Goal: Information Seeking & Learning: Learn about a topic

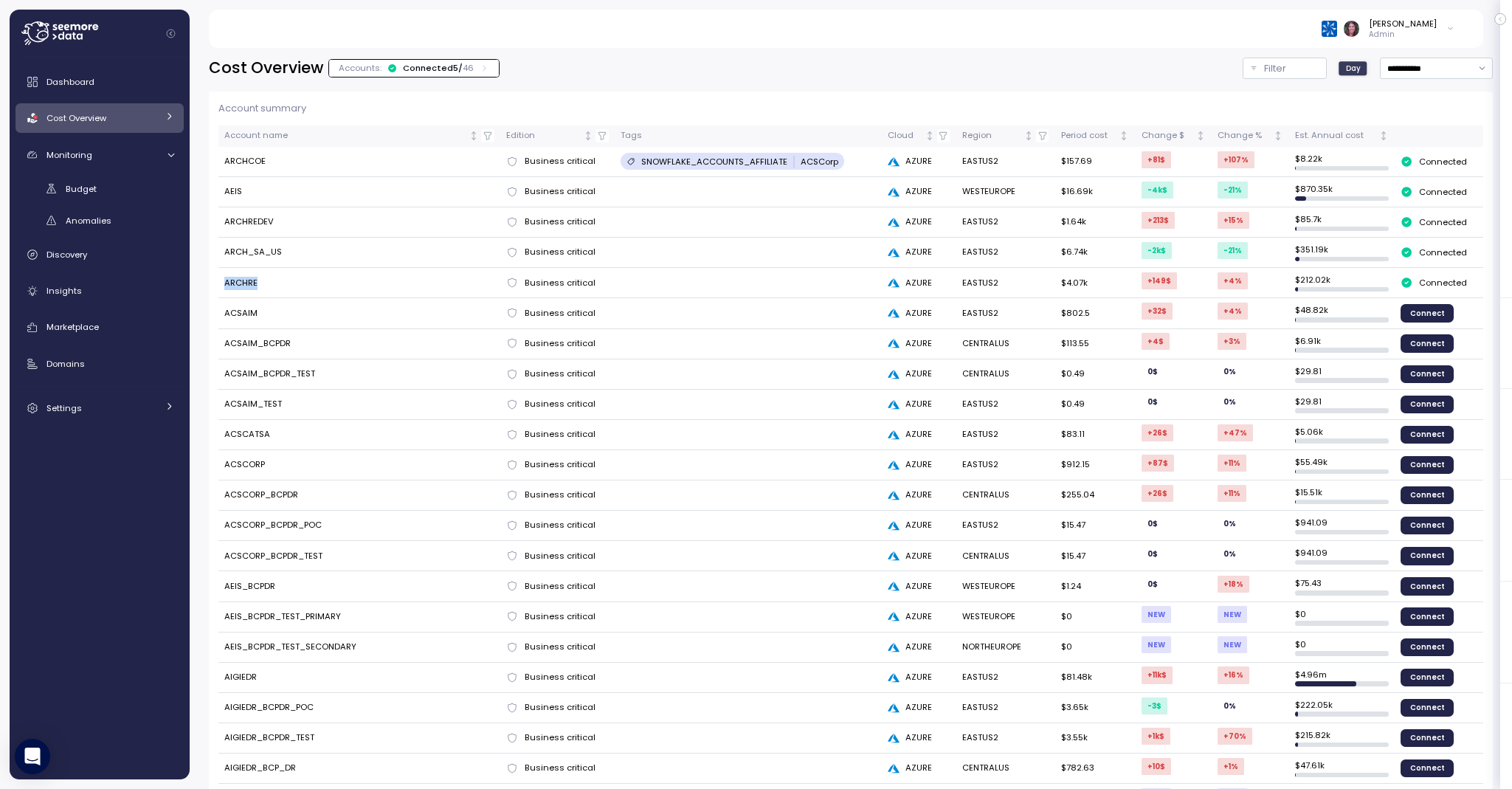
click at [1337, 26] on img at bounding box center [1329, 29] width 15 height 15
click at [1381, 164] on div "SurveyMonkey" at bounding box center [1385, 179] width 75 height 29
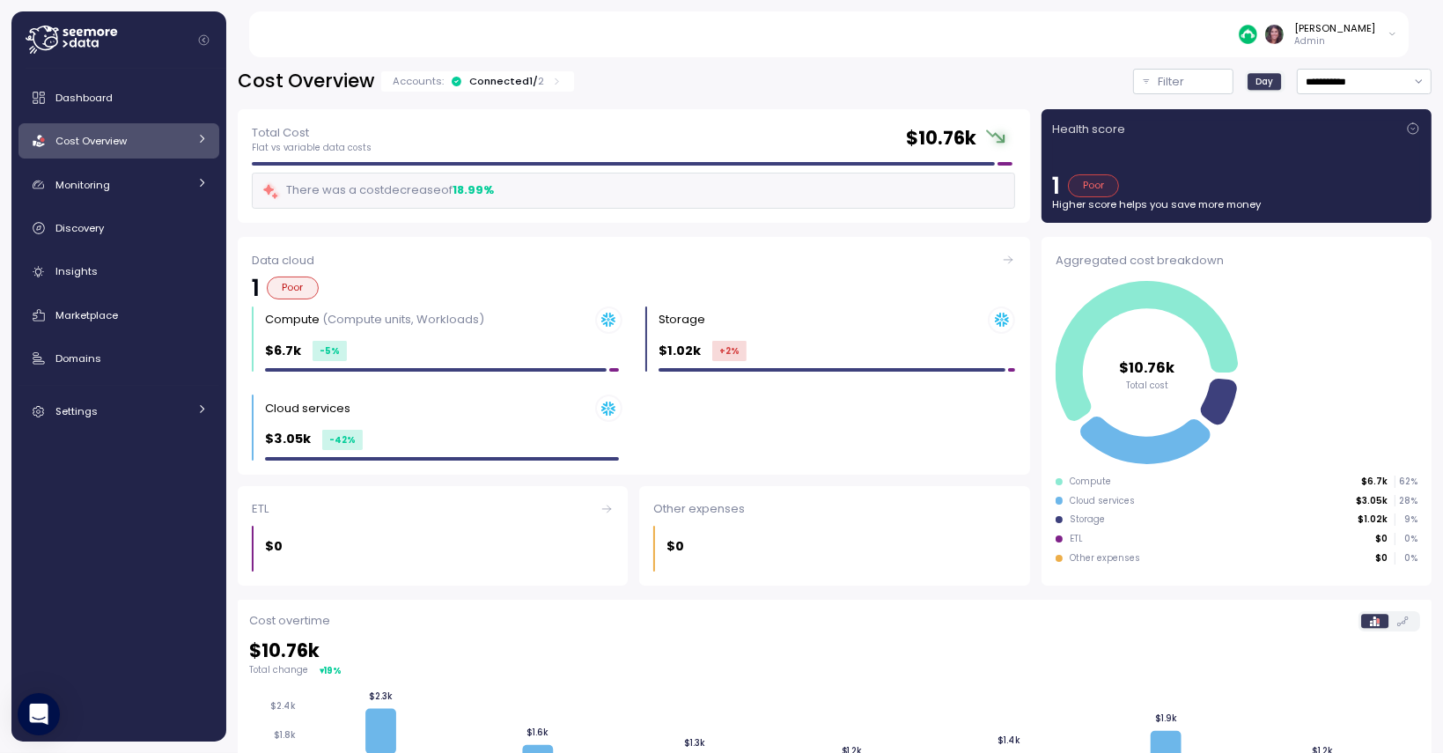
click at [107, 146] on span "Cost Overview" at bounding box center [90, 141] width 71 height 14
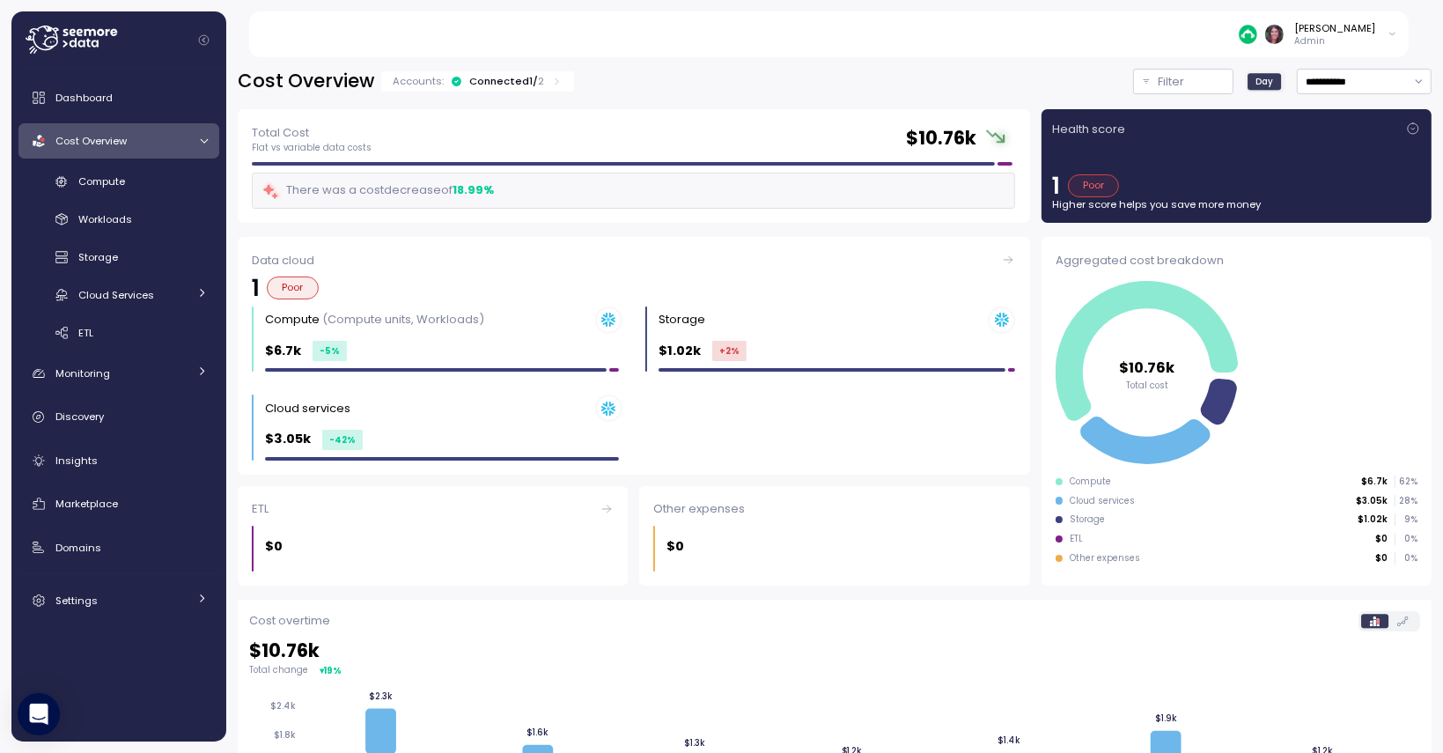
click at [114, 166] on div "Dashboard Cost Overview Compute Workloads Storage Cloud Services Clustering col…" at bounding box center [118, 349] width 201 height 538
click at [116, 179] on span "Compute" at bounding box center [101, 181] width 47 height 14
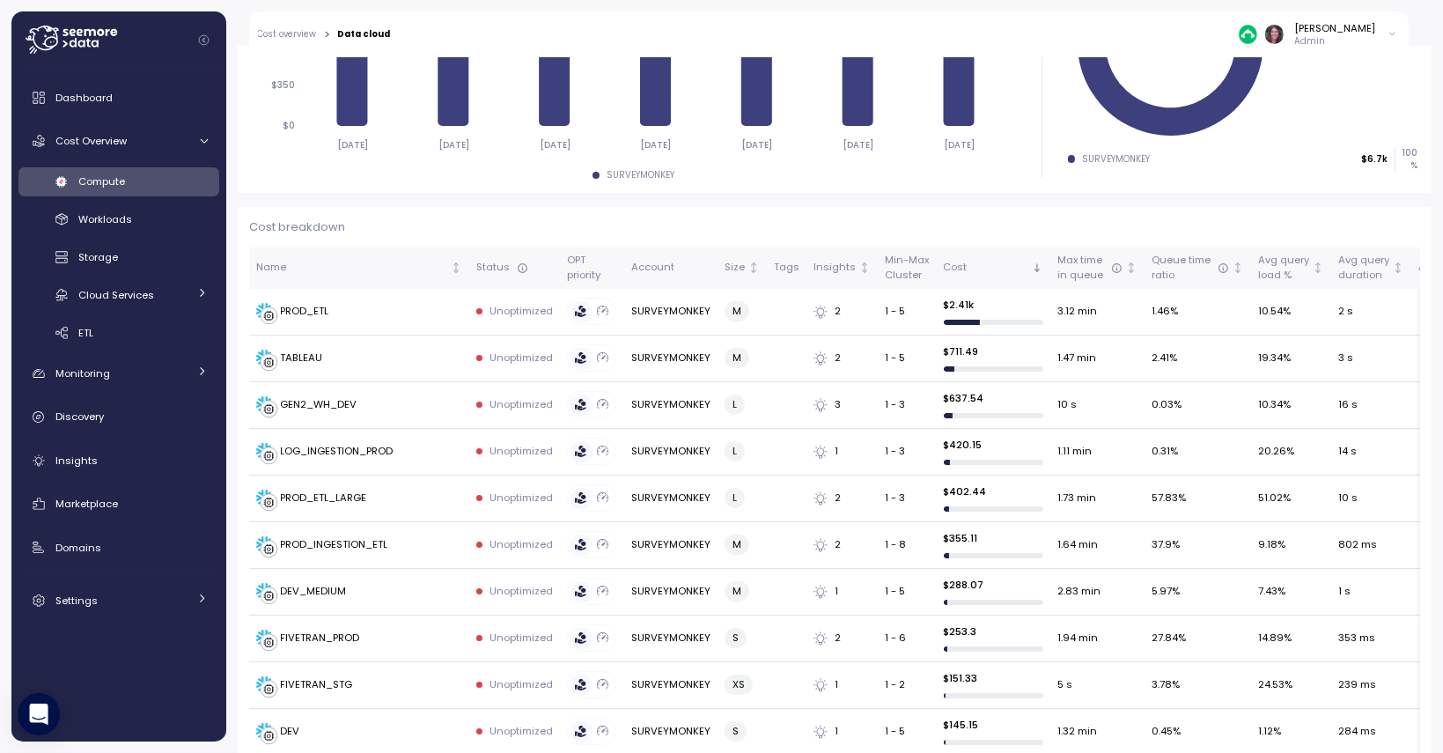
scroll to position [391, 0]
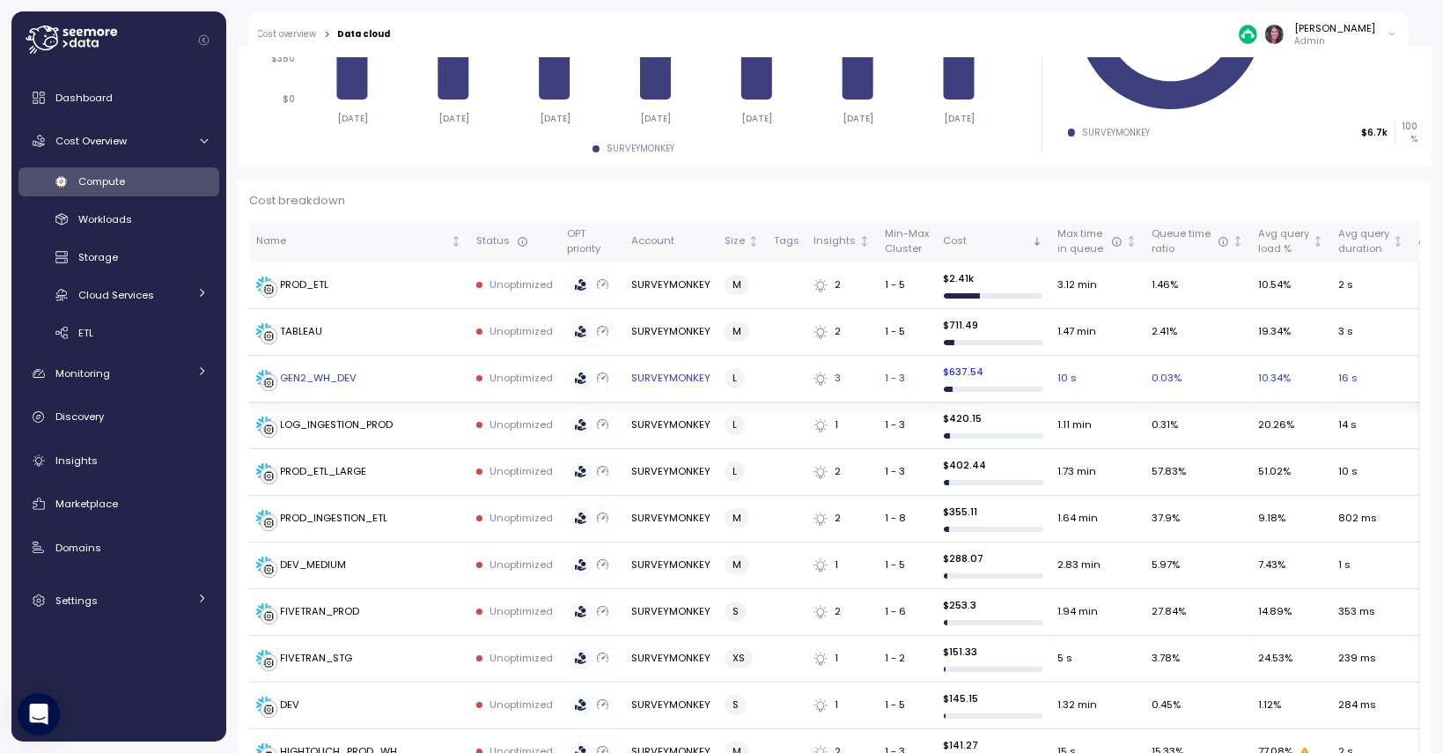
click at [333, 374] on div "GEN2_WH_DEV" at bounding box center [319, 379] width 77 height 16
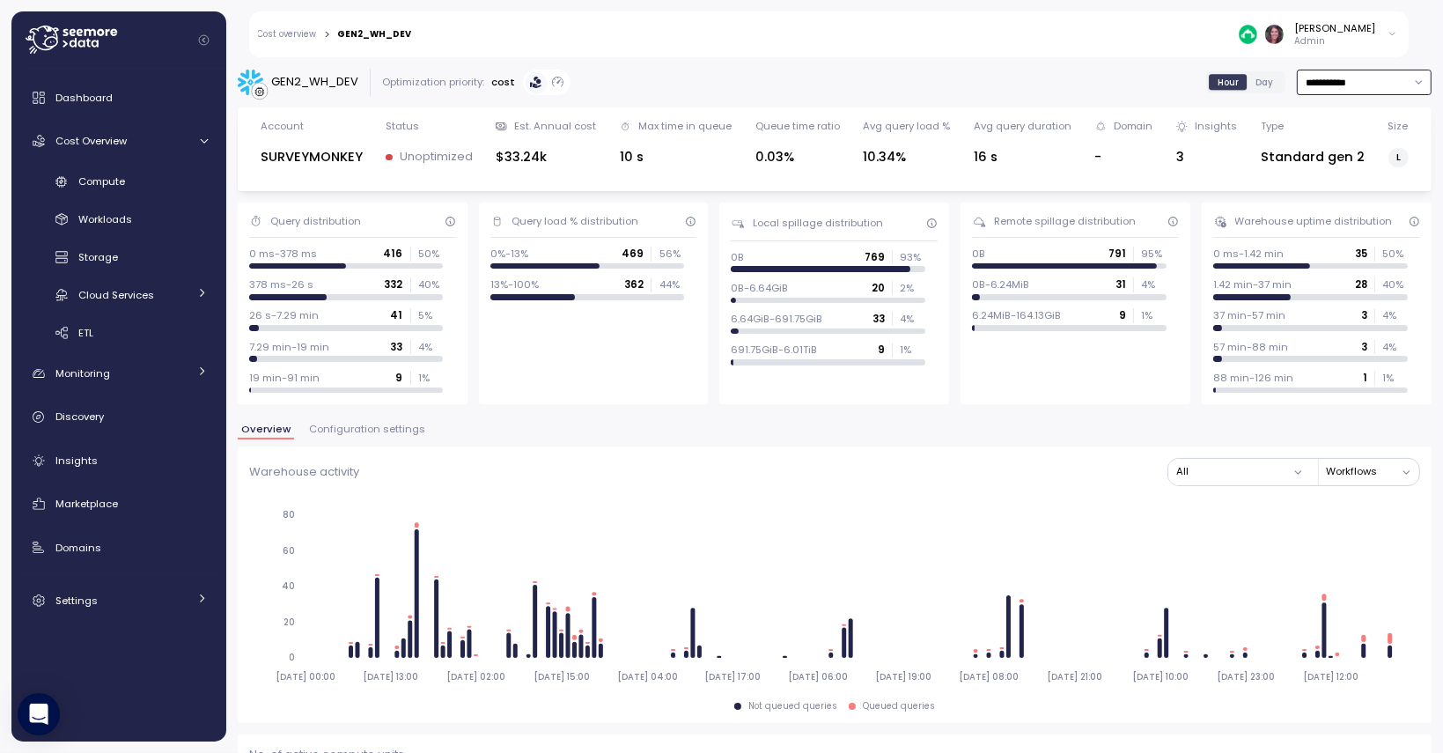
click at [1340, 78] on input "**********" at bounding box center [1364, 83] width 135 height 26
click at [1307, 204] on div "Last 30 days" at bounding box center [1338, 214] width 151 height 24
type input "**********"
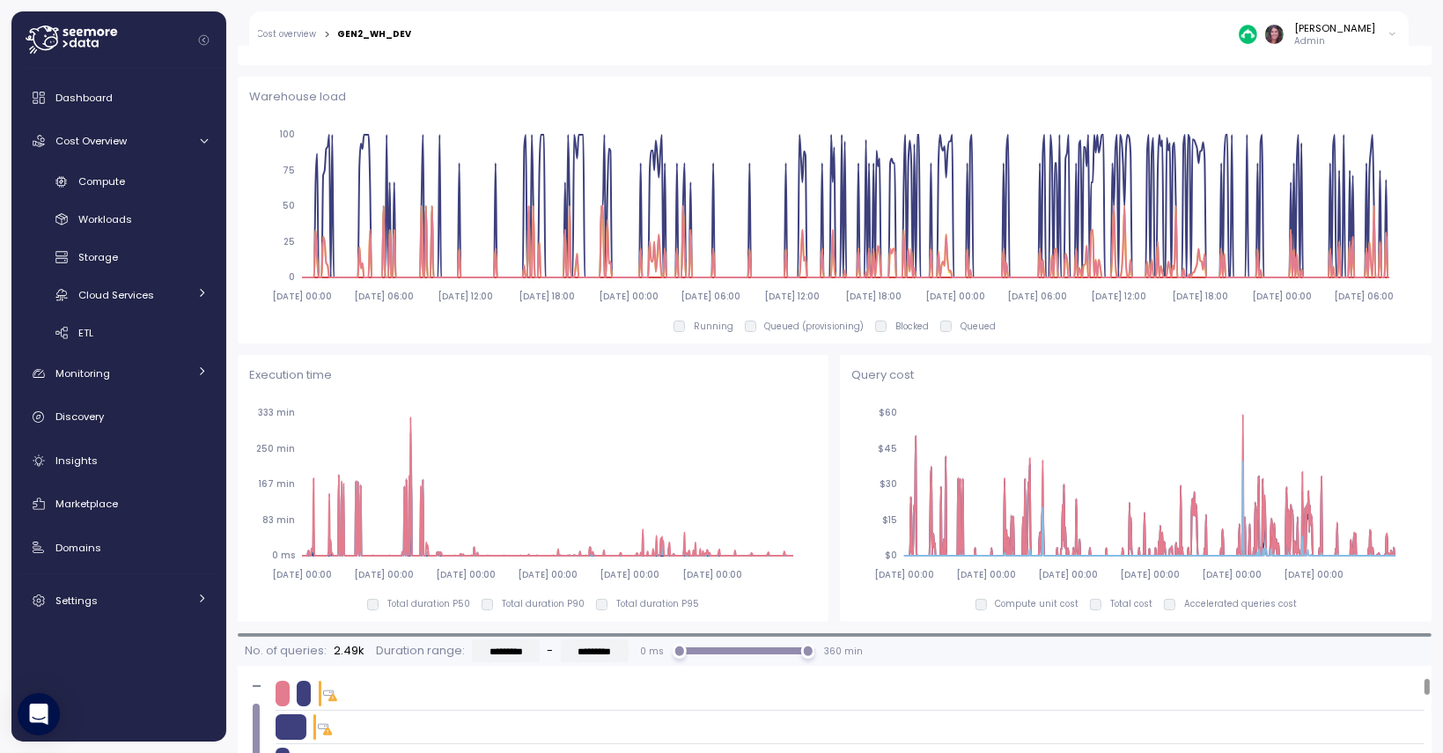
scroll to position [949, 0]
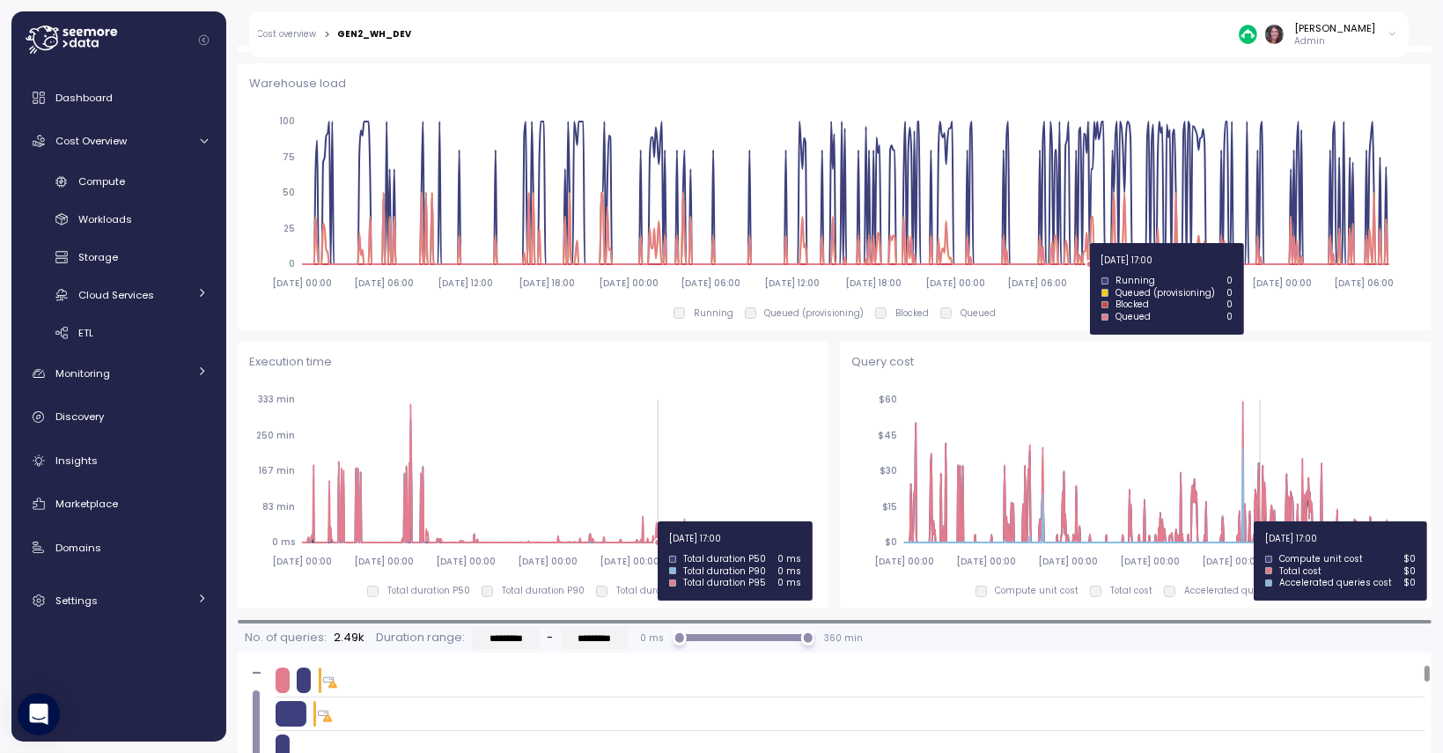
drag, startPoint x: 380, startPoint y: 376, endPoint x: 519, endPoint y: 455, distance: 160.1
click at [519, 455] on div "Execution time [DATE] 00:00 [DATE] 00:00 [DATE] 00:00 [DATE] 00:00 [DATE] 00:00…" at bounding box center [533, 475] width 569 height 244
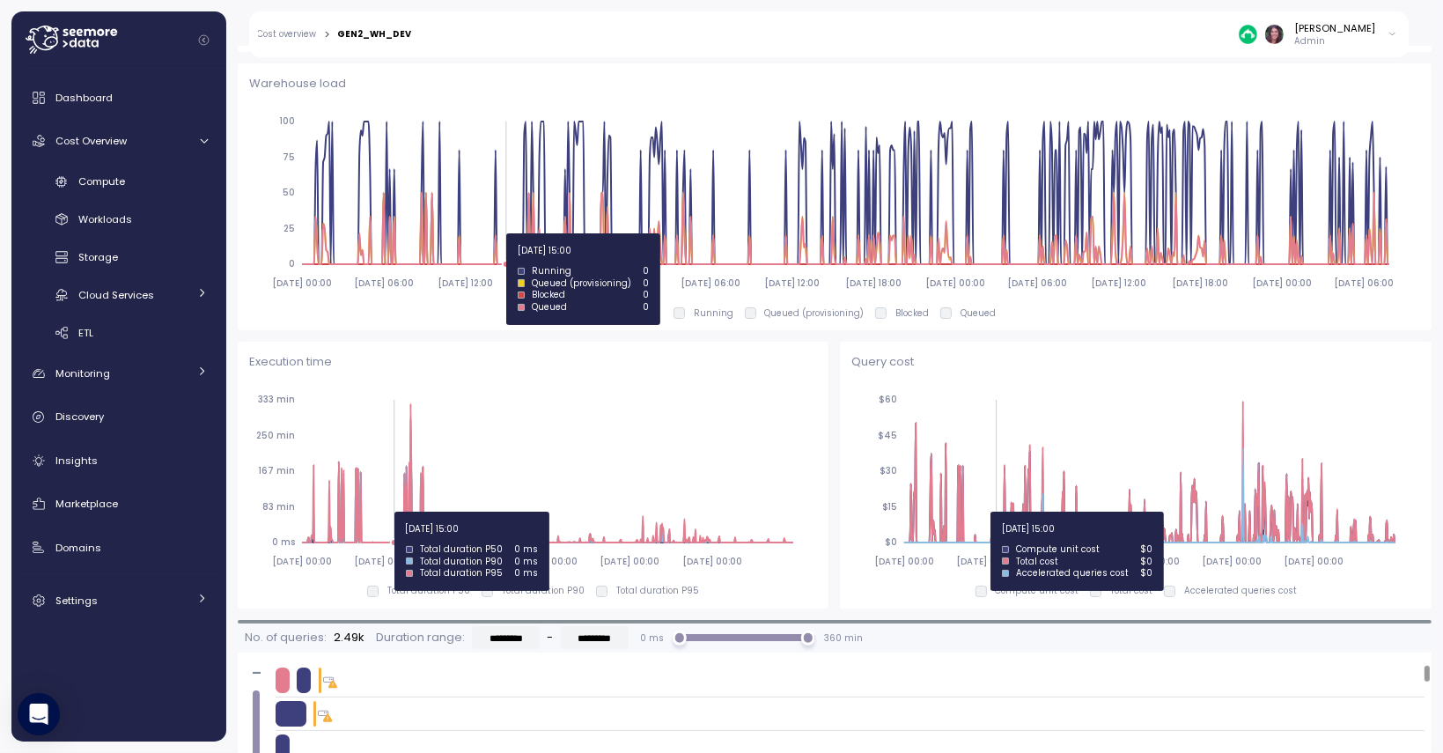
click at [394, 512] on icon "[DATE] 00:00 [DATE] 00:00 [DATE] 00:00 [DATE] 00:00 [DATE] 00:00 [DATE] 00:00 0…" at bounding box center [530, 479] width 562 height 195
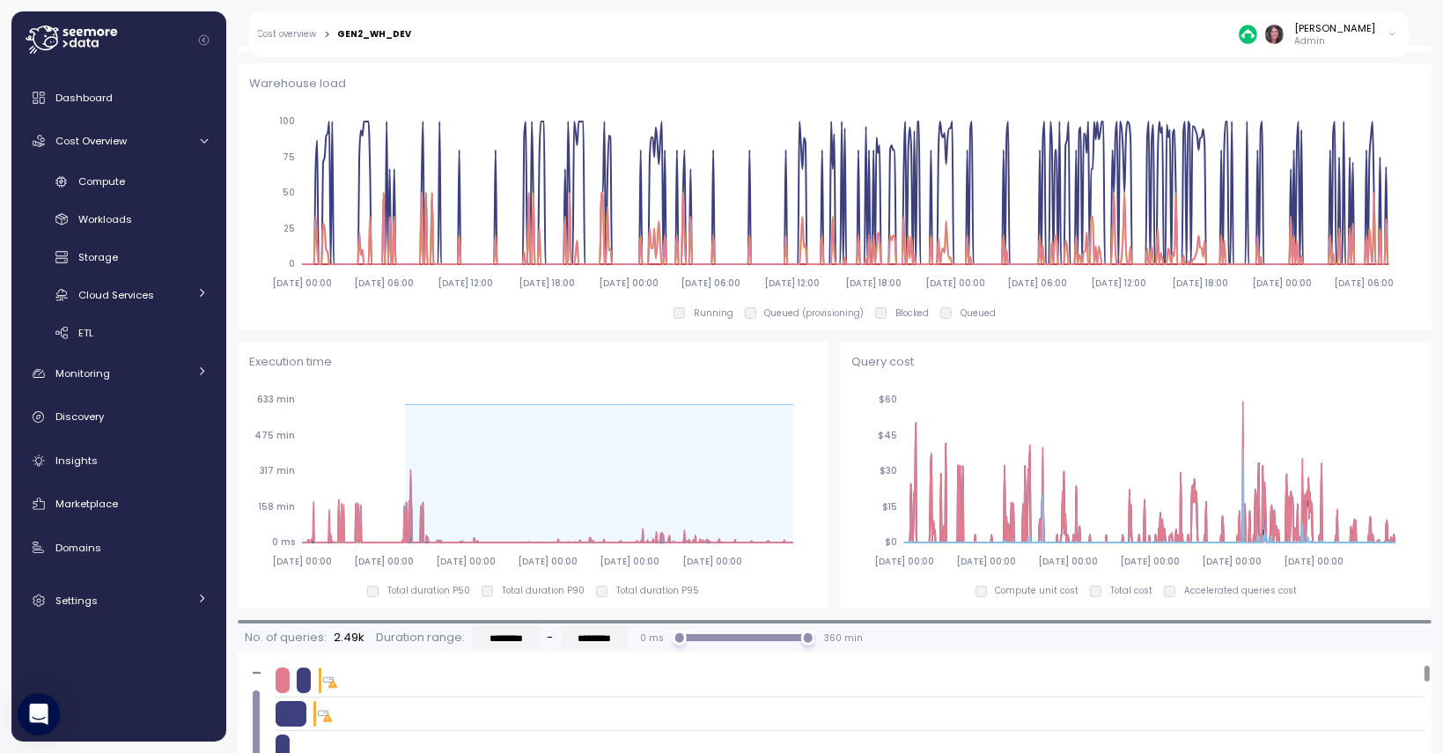
drag, startPoint x: 405, startPoint y: 497, endPoint x: 799, endPoint y: 534, distance: 396.1
click at [799, 534] on icon "[DATE] 00:00 [DATE] 00:00 [DATE] 00:00 [DATE] 00:00 [DATE] 00:00 [DATE] 00:00 0…" at bounding box center [530, 479] width 562 height 195
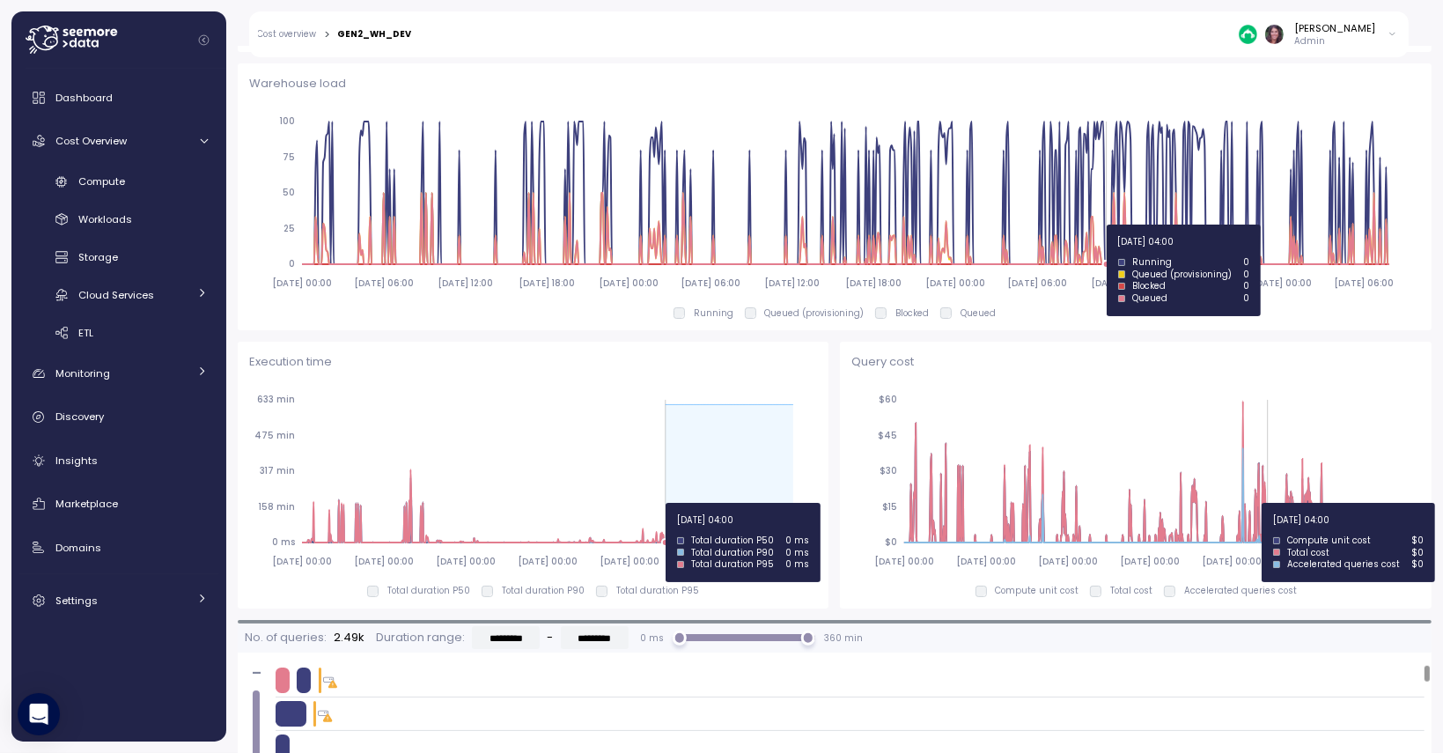
click at [666, 503] on icon at bounding box center [730, 474] width 128 height 138
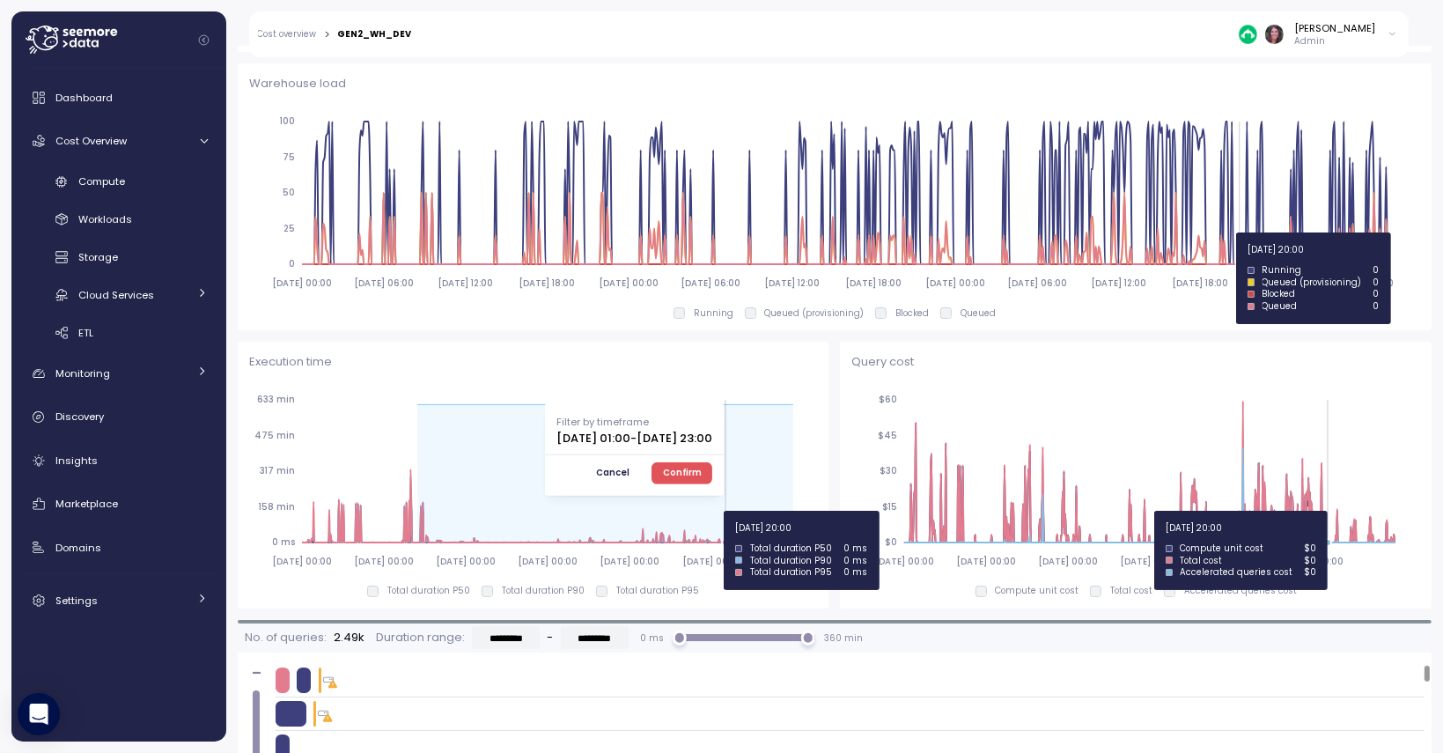
drag, startPoint x: 417, startPoint y: 445, endPoint x: 725, endPoint y: 511, distance: 315.1
click at [725, 511] on icon "[DATE] 00:00 [DATE] 00:00 [DATE] 00:00 [DATE] 00:00 [DATE] 00:00 [DATE] 00:00 0…" at bounding box center [530, 479] width 562 height 195
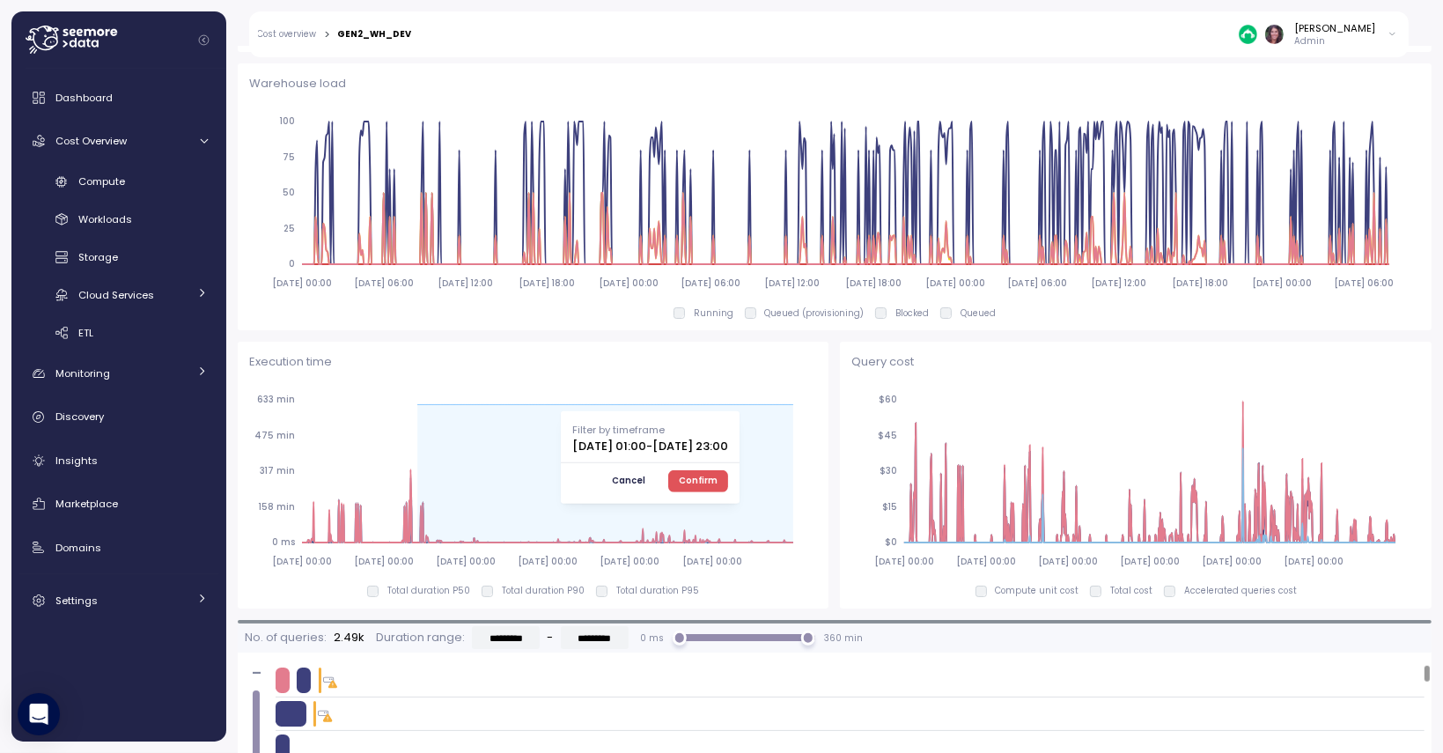
click at [718, 471] on span "Confirm" at bounding box center [698, 480] width 39 height 19
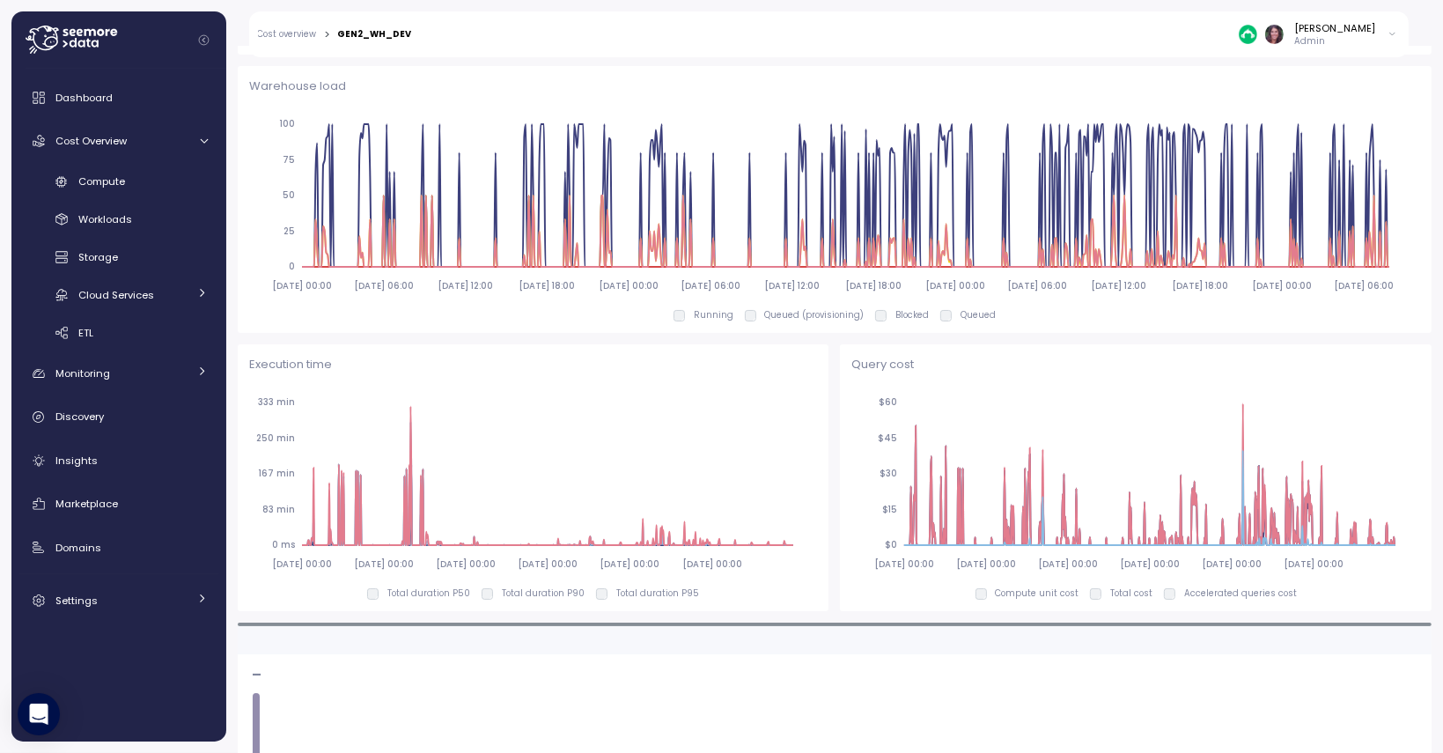
scroll to position [952, 0]
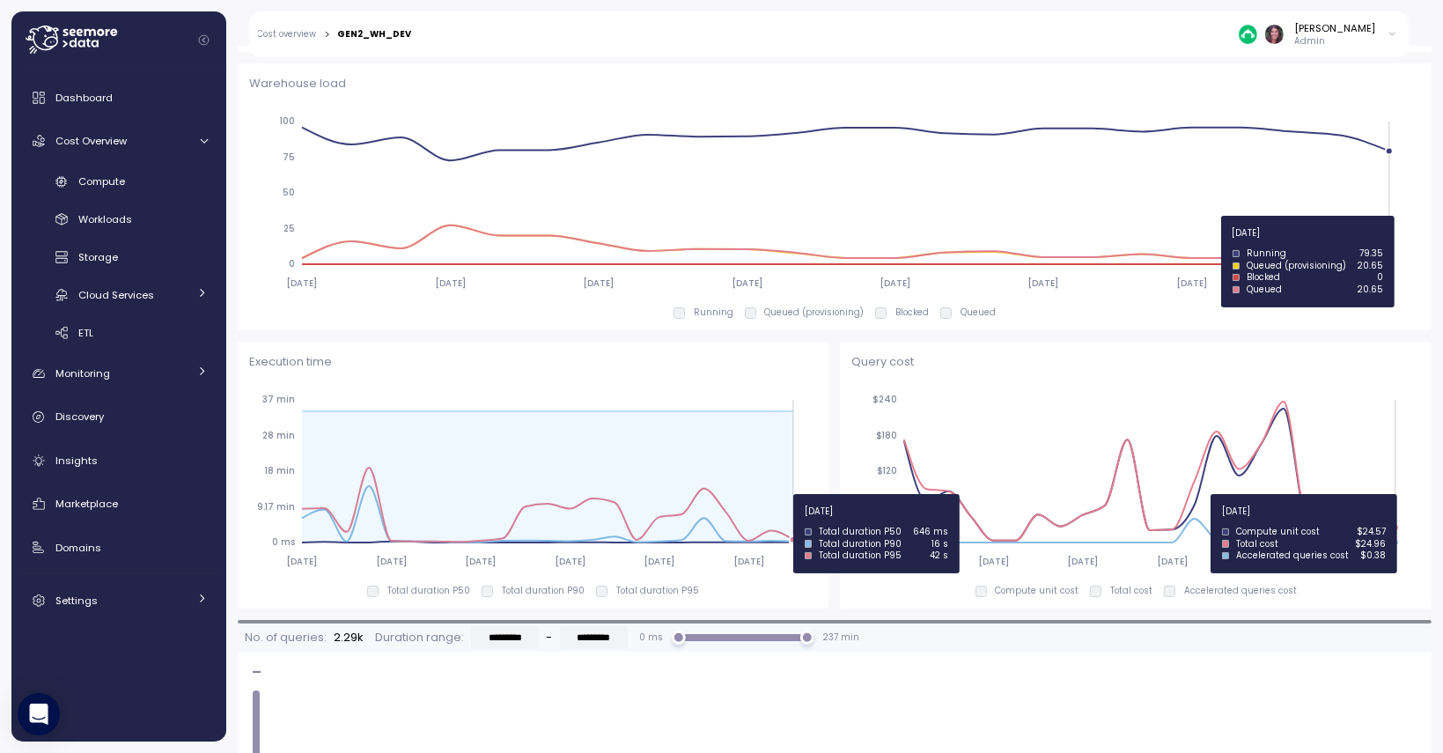
drag, startPoint x: 541, startPoint y: 492, endPoint x: 784, endPoint y: 494, distance: 243.9
click at [784, 494] on icon "[DATE] [DATE] [DATE] [DATE] [DATE] [DATE] 0 ms 9.17 min 18 min 28 min 37 min" at bounding box center [530, 479] width 562 height 195
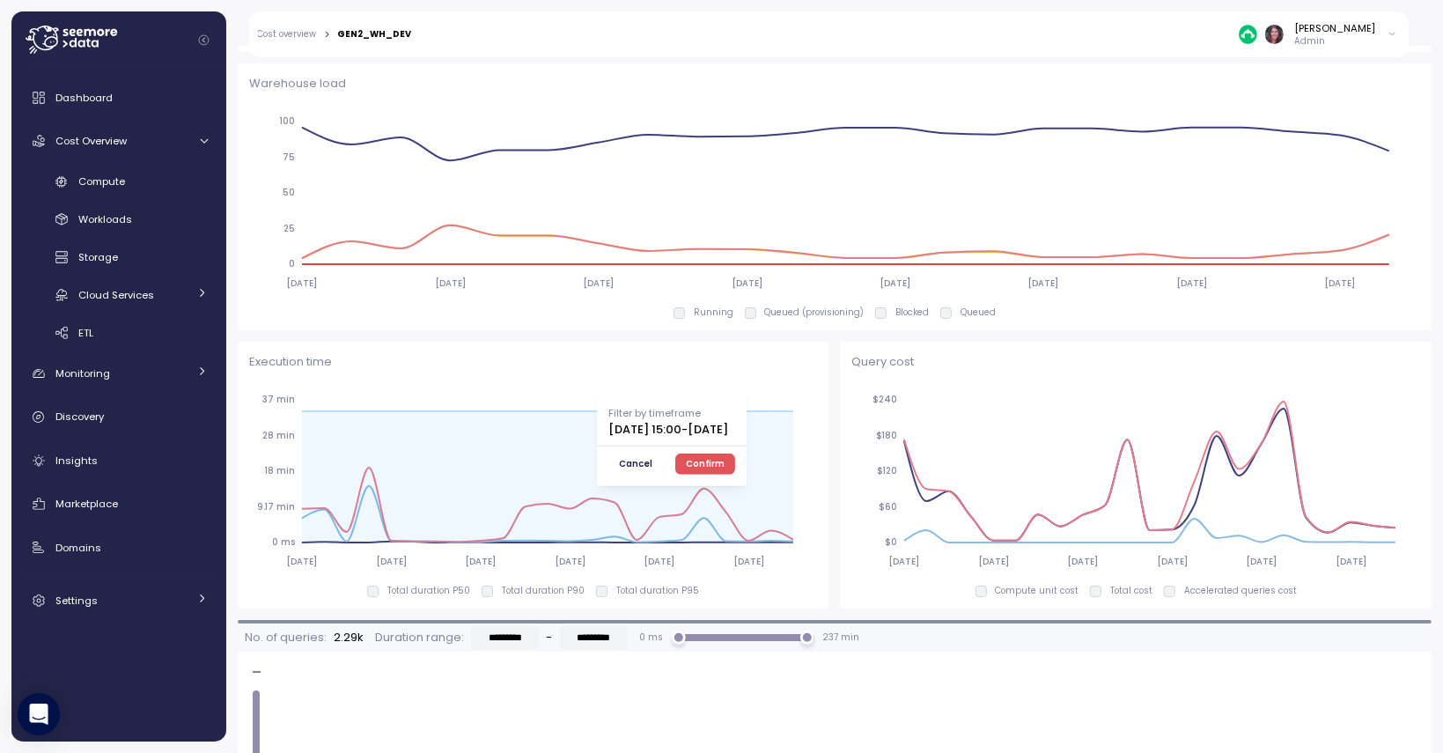
click at [725, 457] on span "Confirm" at bounding box center [705, 463] width 39 height 19
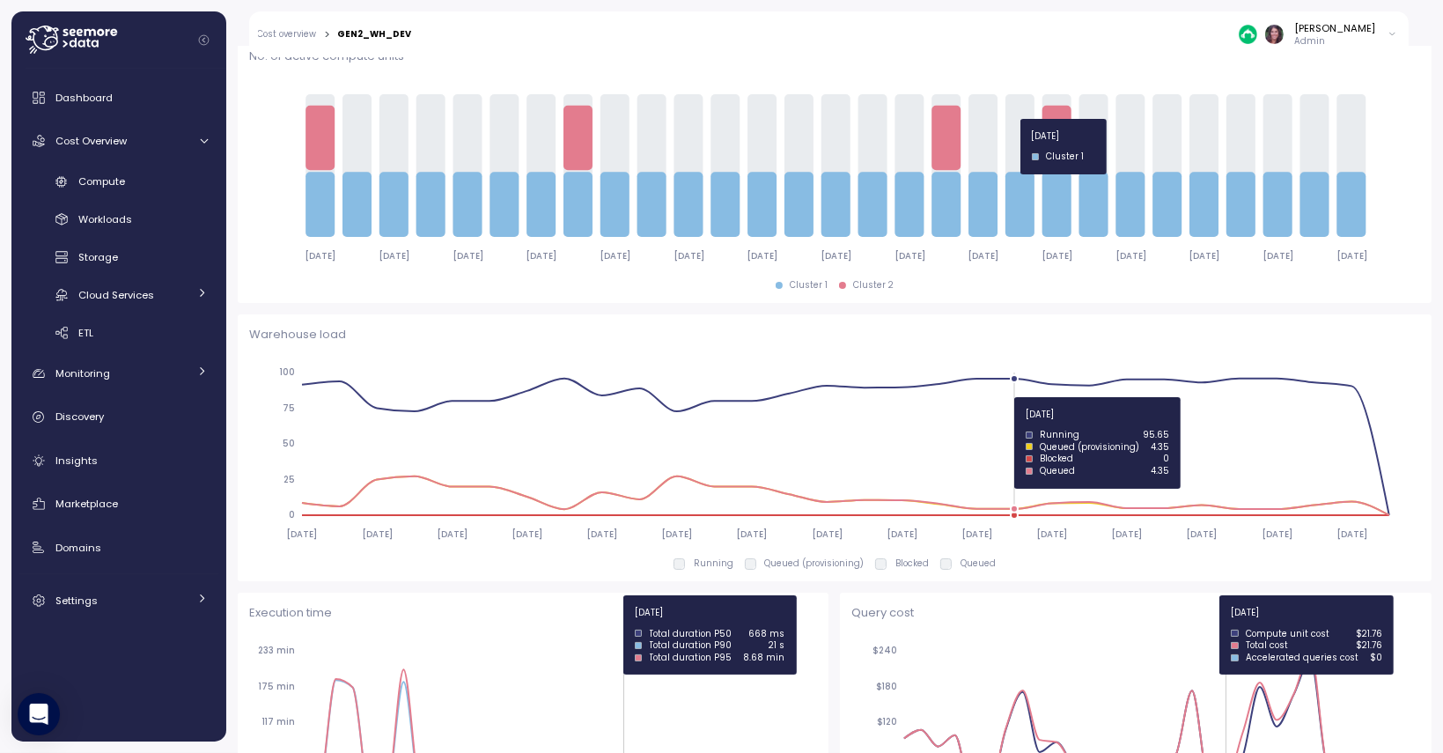
scroll to position [1088, 0]
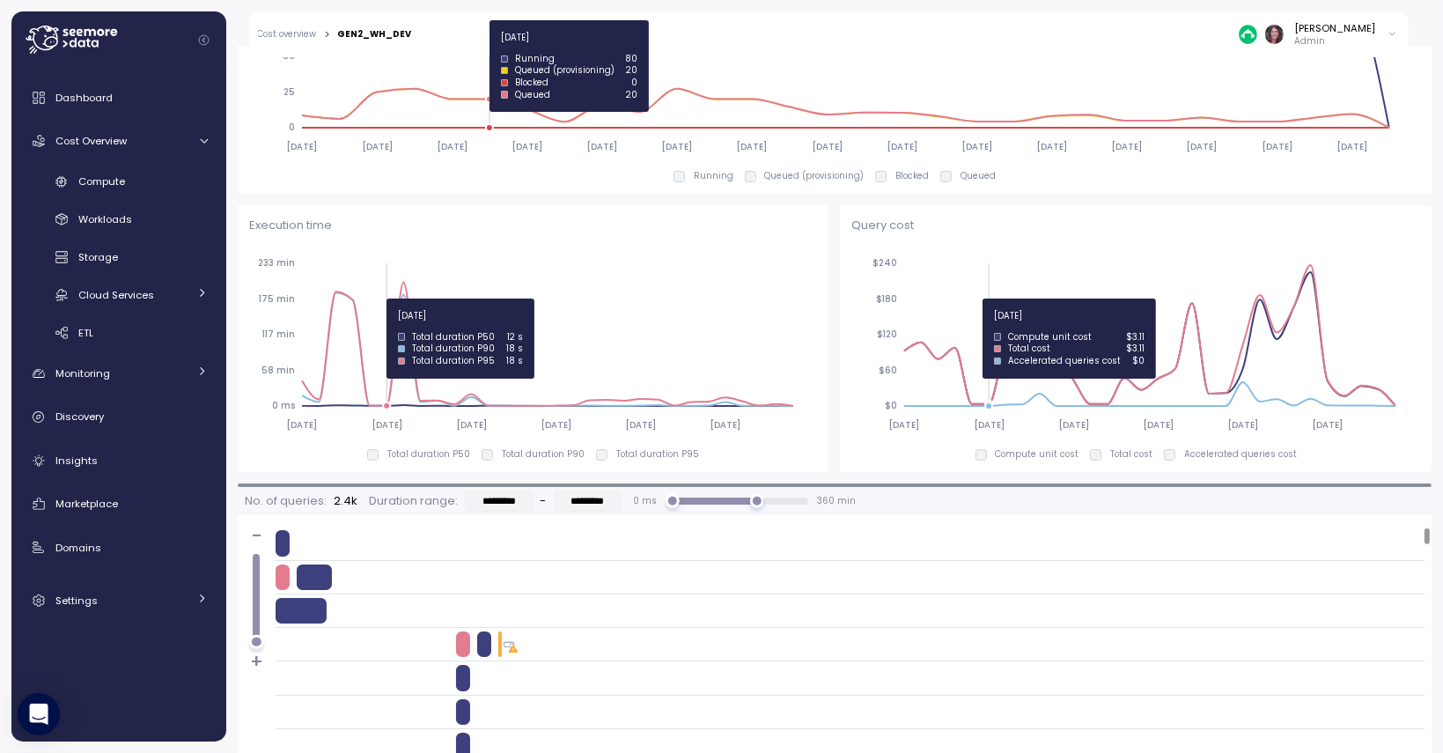
click at [380, 298] on icon "[DATE] [DATE] [DATE] [DATE] [DATE] [DATE] 0 ms 58 min 117 min 175 min 233 min" at bounding box center [530, 343] width 562 height 195
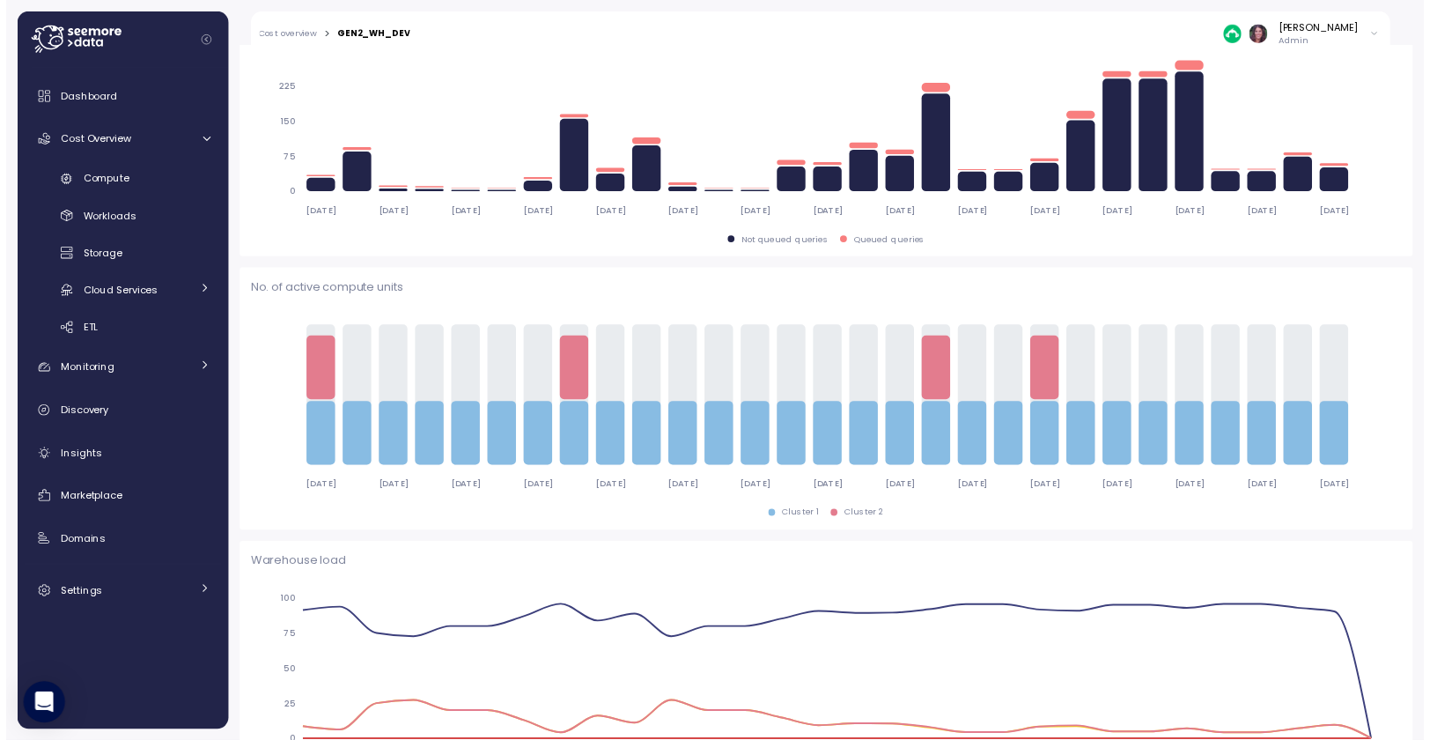
scroll to position [0, 0]
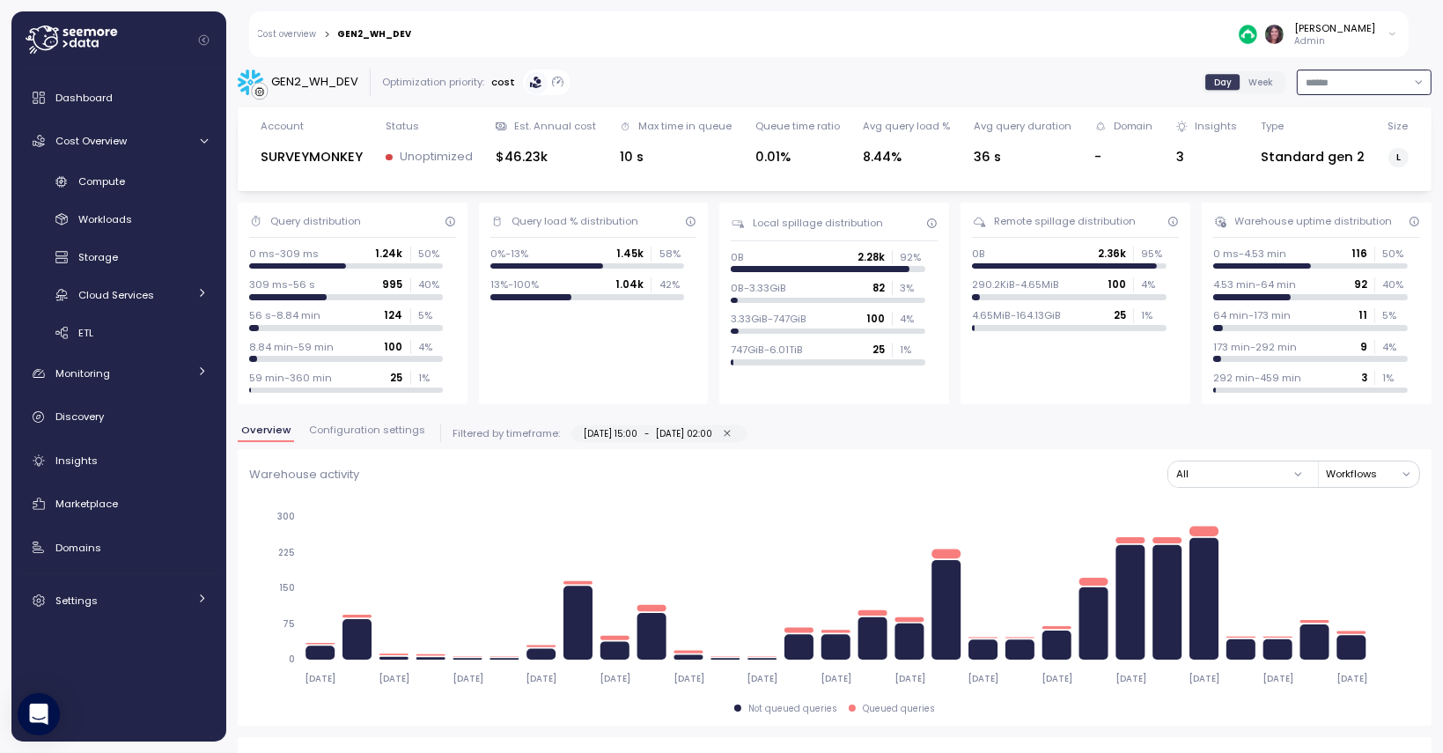
click at [1297, 79] on input at bounding box center [1364, 83] width 135 height 26
click at [1311, 209] on span "Last 30 days" at bounding box center [1302, 215] width 65 height 16
type input "**********"
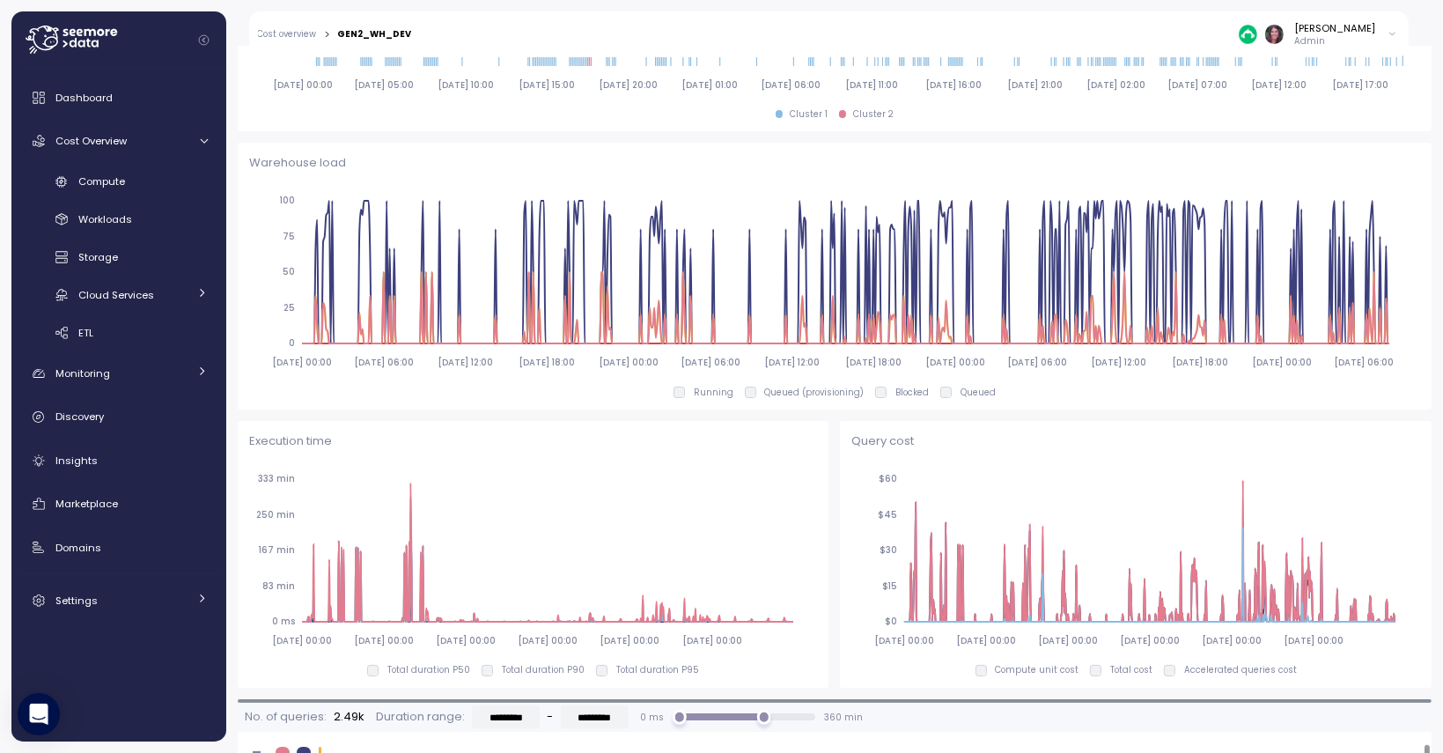
scroll to position [1087, 0]
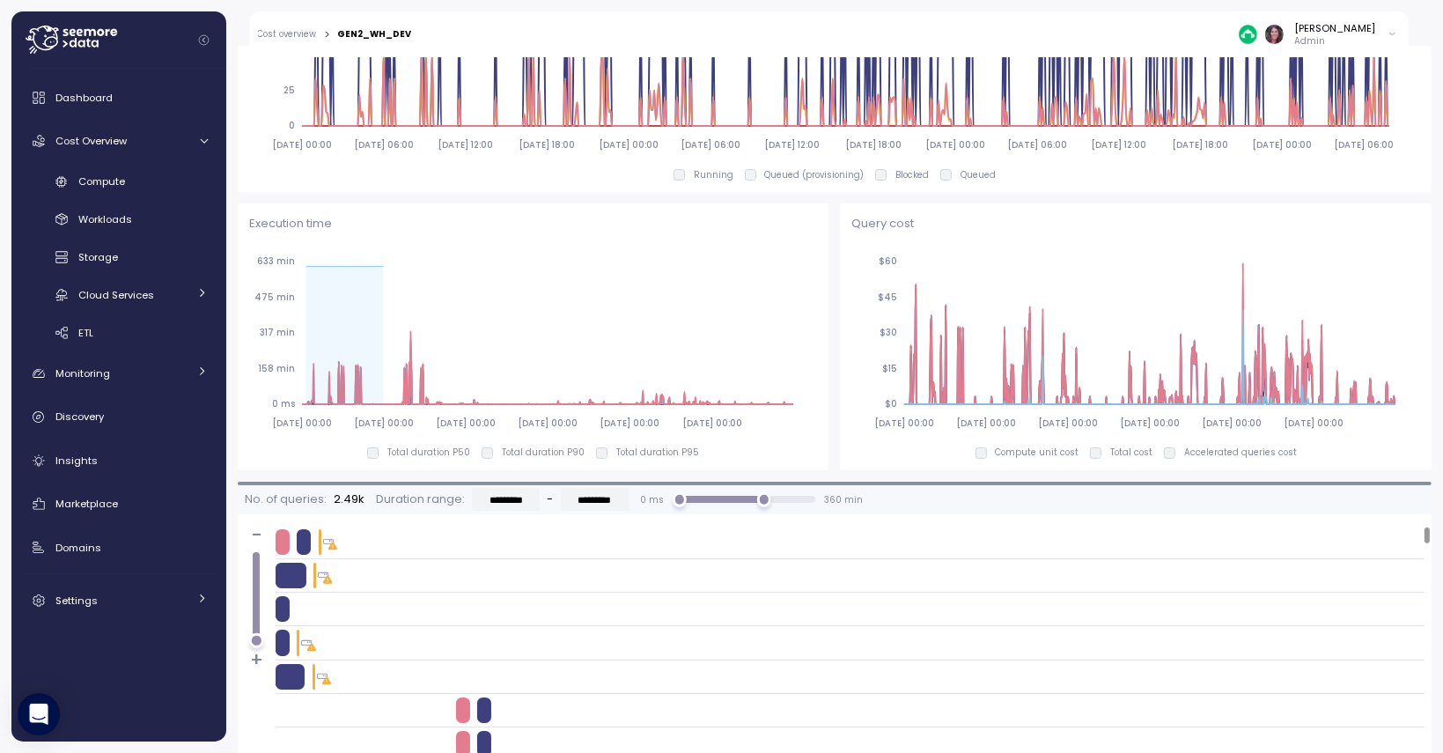
click at [305, 260] on icon "[DATE] 00:00 [DATE] 00:00 [DATE] 00:00 [DATE] 00:00 [DATE] 00:00 [DATE] 00:00 0…" at bounding box center [530, 341] width 562 height 195
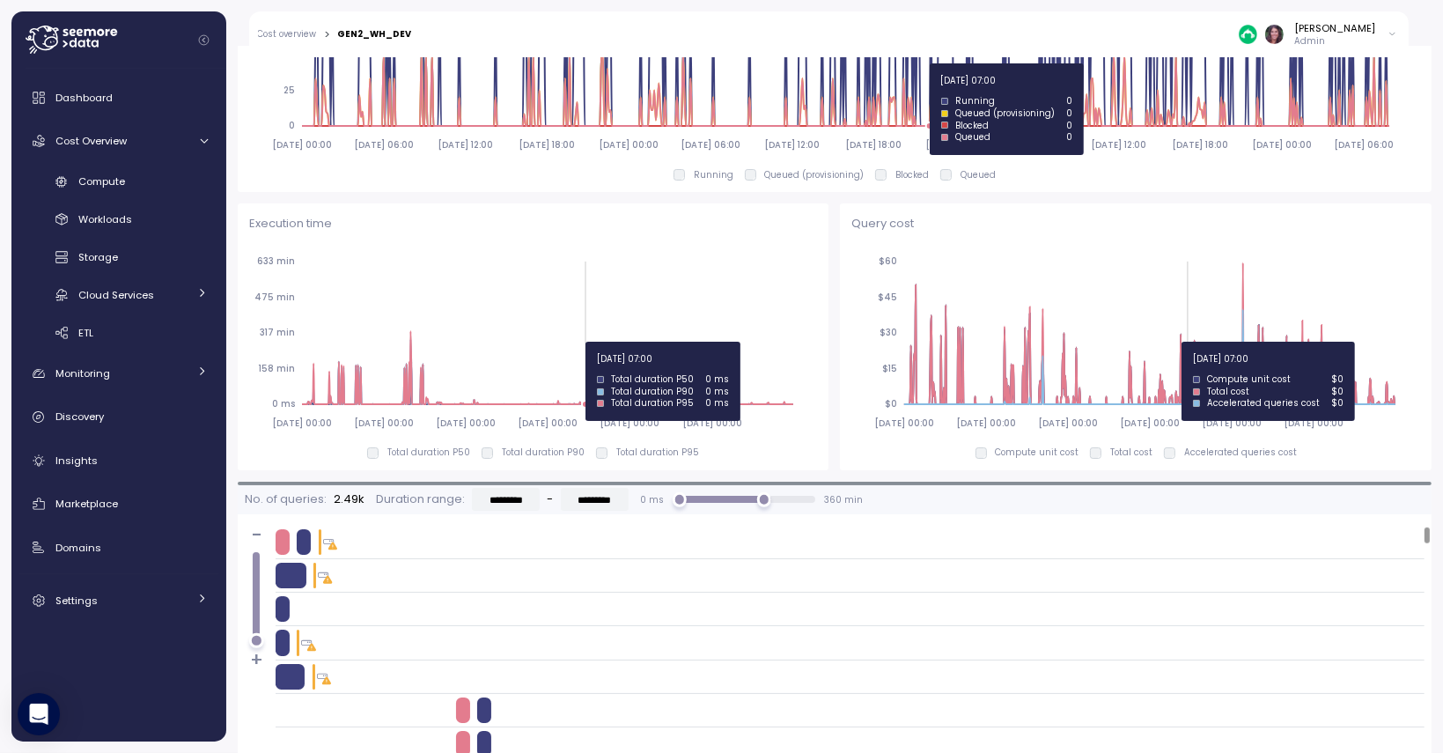
drag, startPoint x: 306, startPoint y: 291, endPoint x: 585, endPoint y: 342, distance: 283.6
click at [585, 342] on icon "[DATE] 00:00 [DATE] 00:00 [DATE] 00:00 [DATE] 00:00 [DATE] 00:00 [DATE] 00:00 0…" at bounding box center [530, 341] width 562 height 195
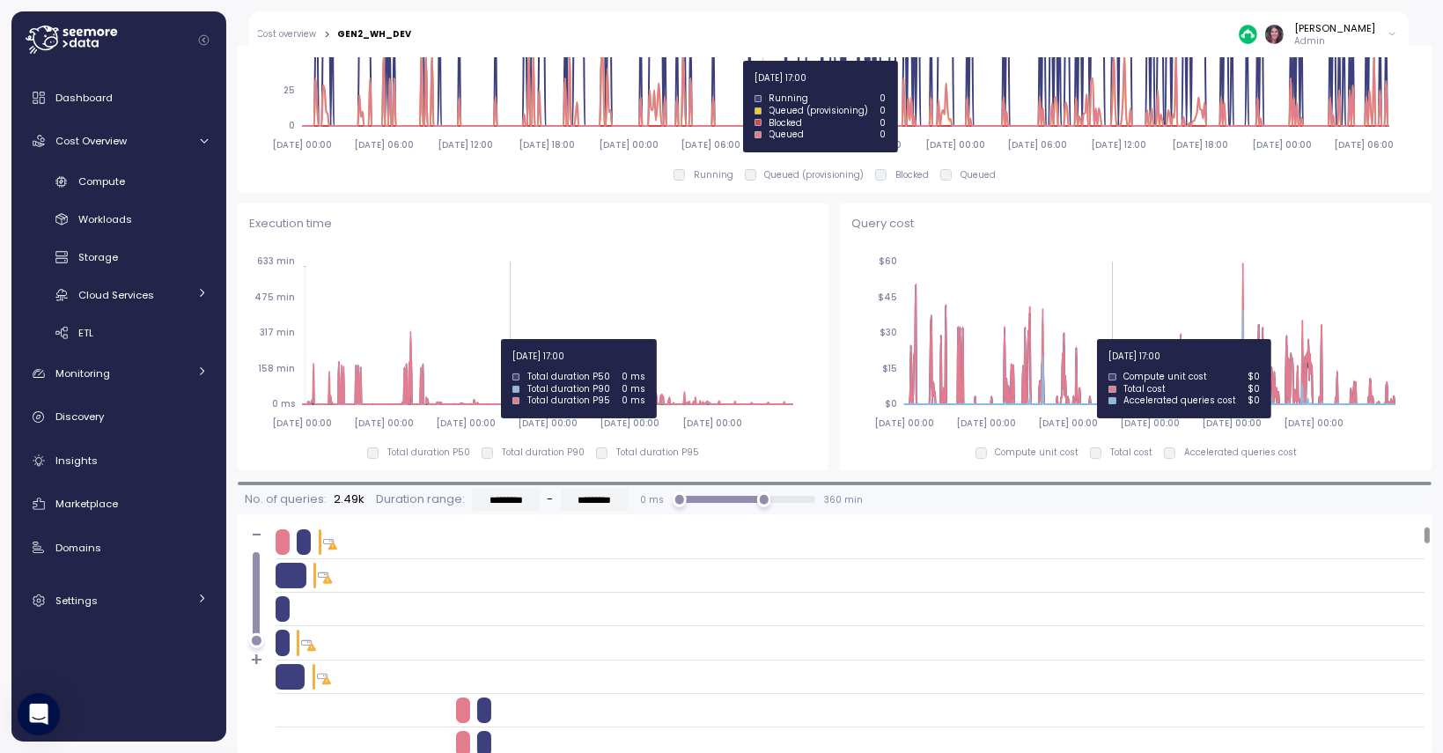
drag, startPoint x: 304, startPoint y: 287, endPoint x: 562, endPoint y: 356, distance: 266.9
click at [562, 356] on icon "[DATE] 00:00 [DATE] 00:00 [DATE] 00:00 [DATE] 00:00 [DATE] 00:00 [DATE] 00:00 0…" at bounding box center [530, 341] width 562 height 195
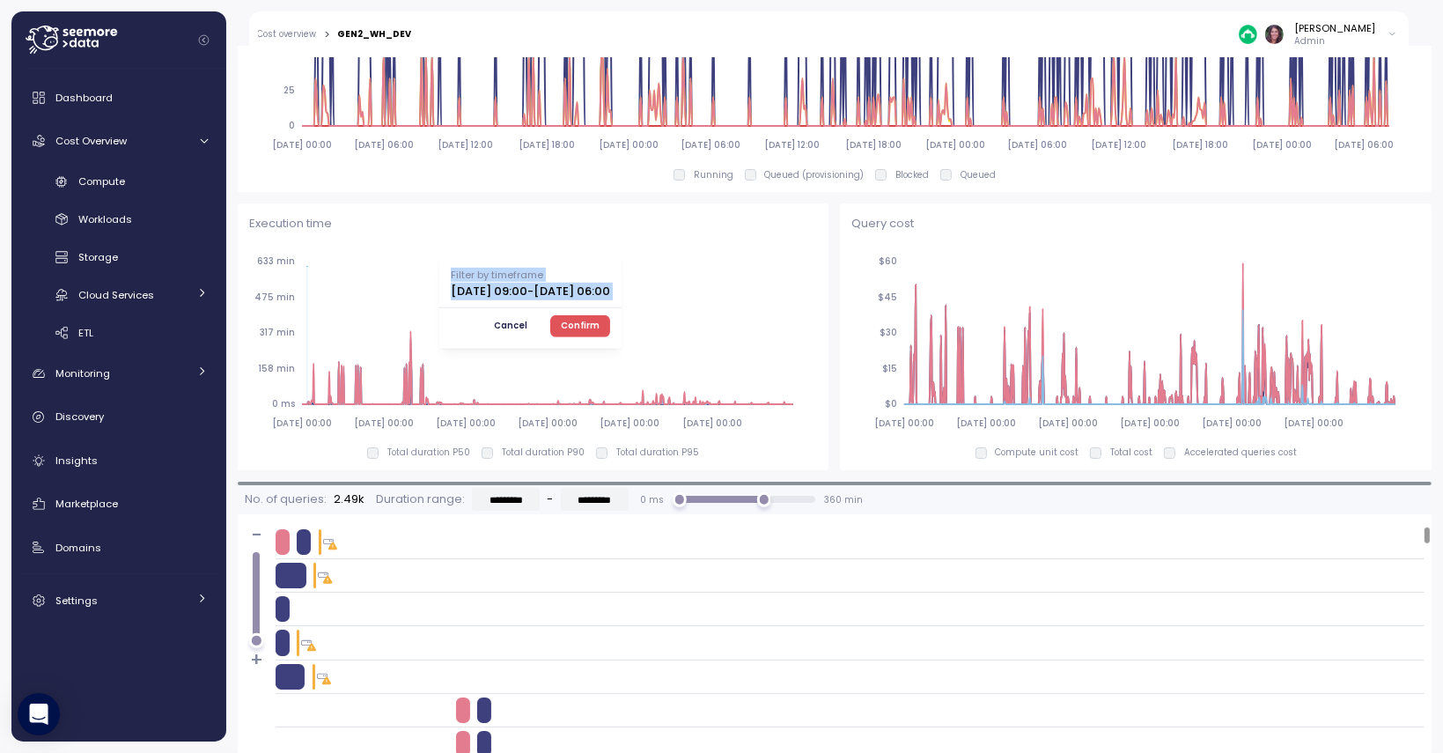
drag, startPoint x: 308, startPoint y: 311, endPoint x: 575, endPoint y: 325, distance: 267.1
click at [575, 325] on div "[DATE] 00:00 [DATE] 00:00 [DATE] 00:00 [DATE] 00:00 [DATE] 00:00 [DATE] 00:00 0…" at bounding box center [533, 341] width 569 height 195
click at [527, 317] on span "Cancel" at bounding box center [510, 325] width 33 height 19
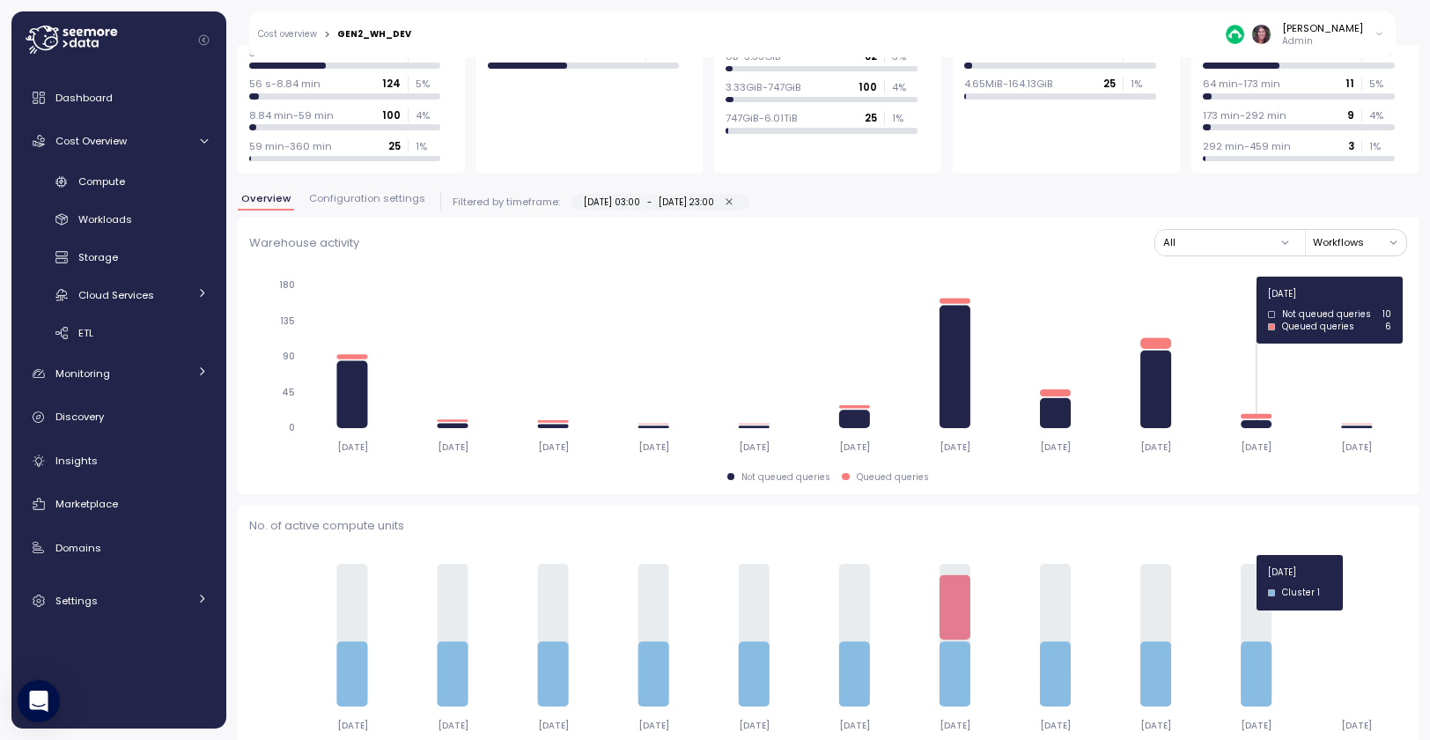
scroll to position [225, 0]
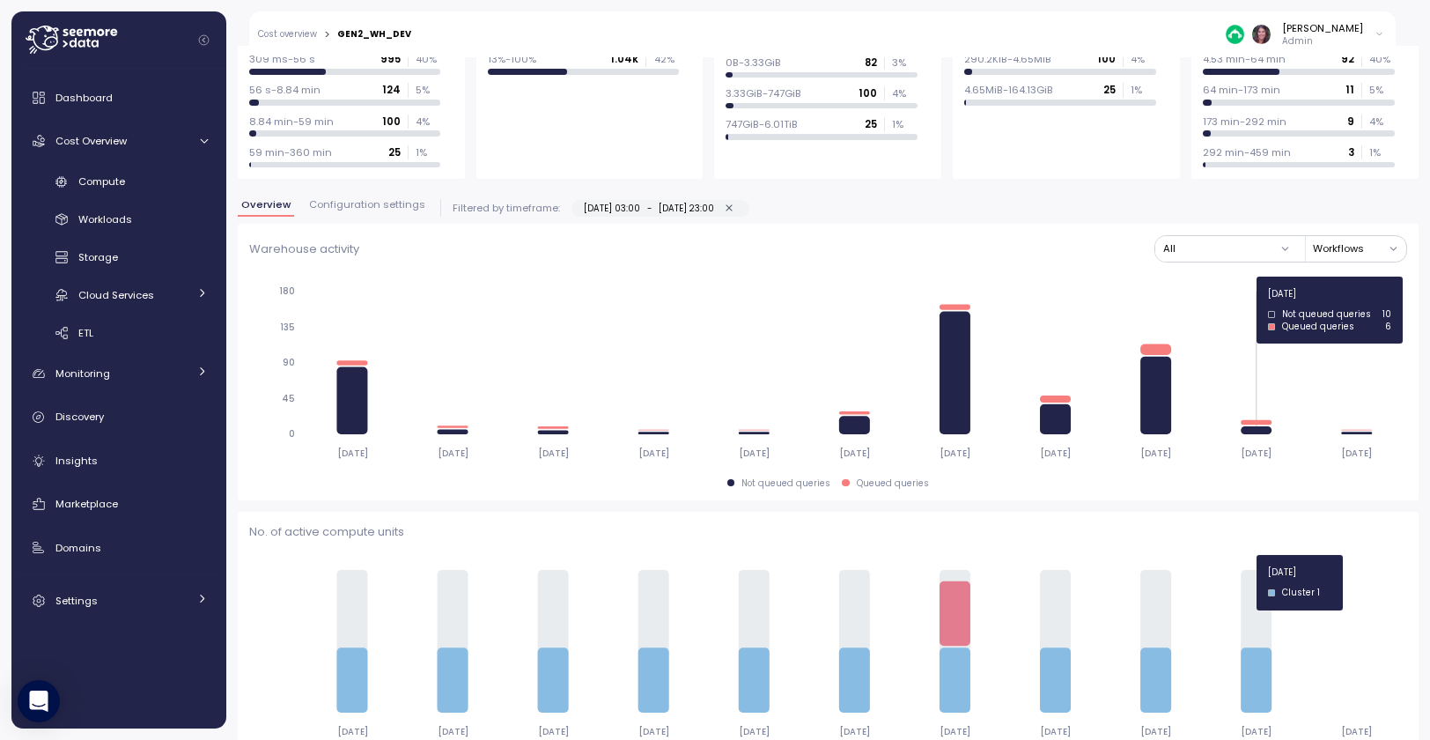
click at [1244, 32] on img at bounding box center [1235, 34] width 18 height 18
click at [1312, 114] on div "Crawford" at bounding box center [1306, 128] width 89 height 34
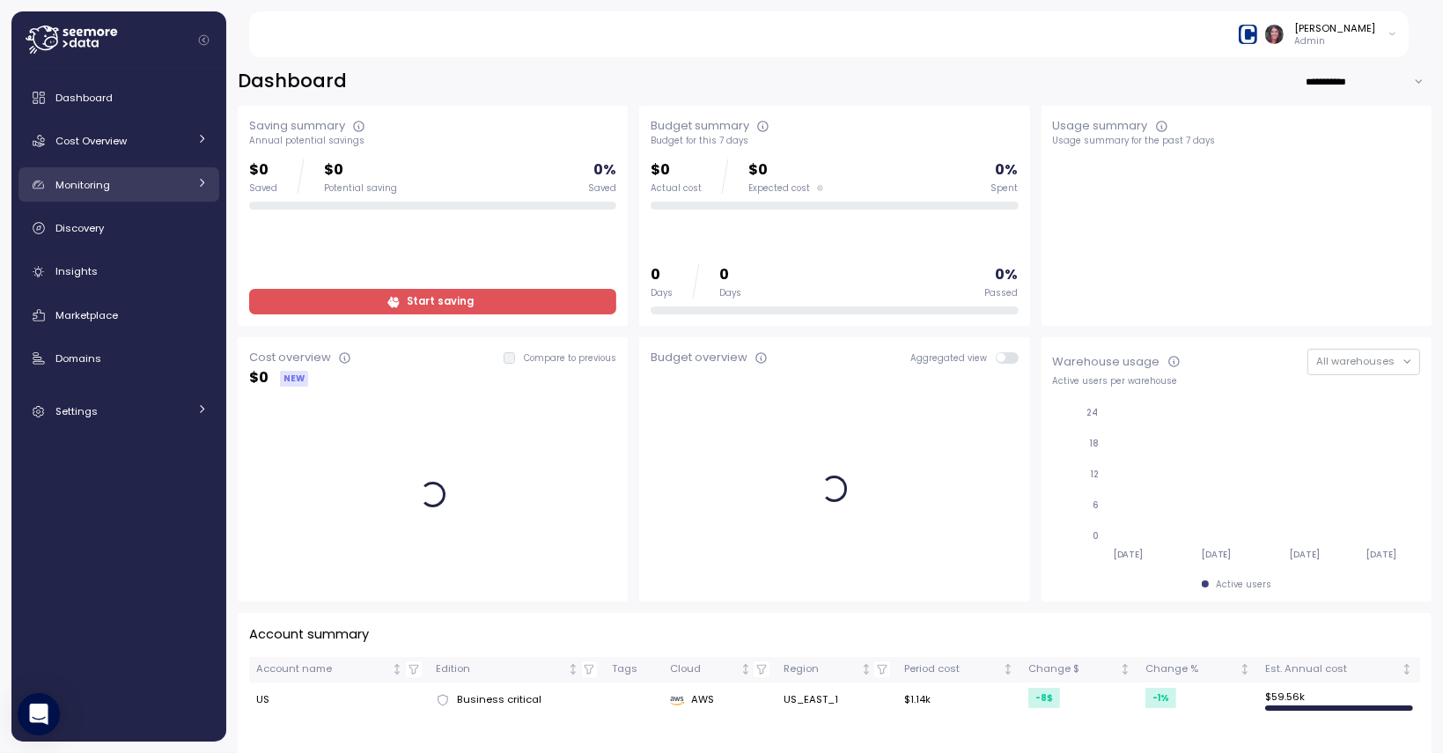
click at [66, 181] on span "Monitoring" at bounding box center [82, 185] width 55 height 14
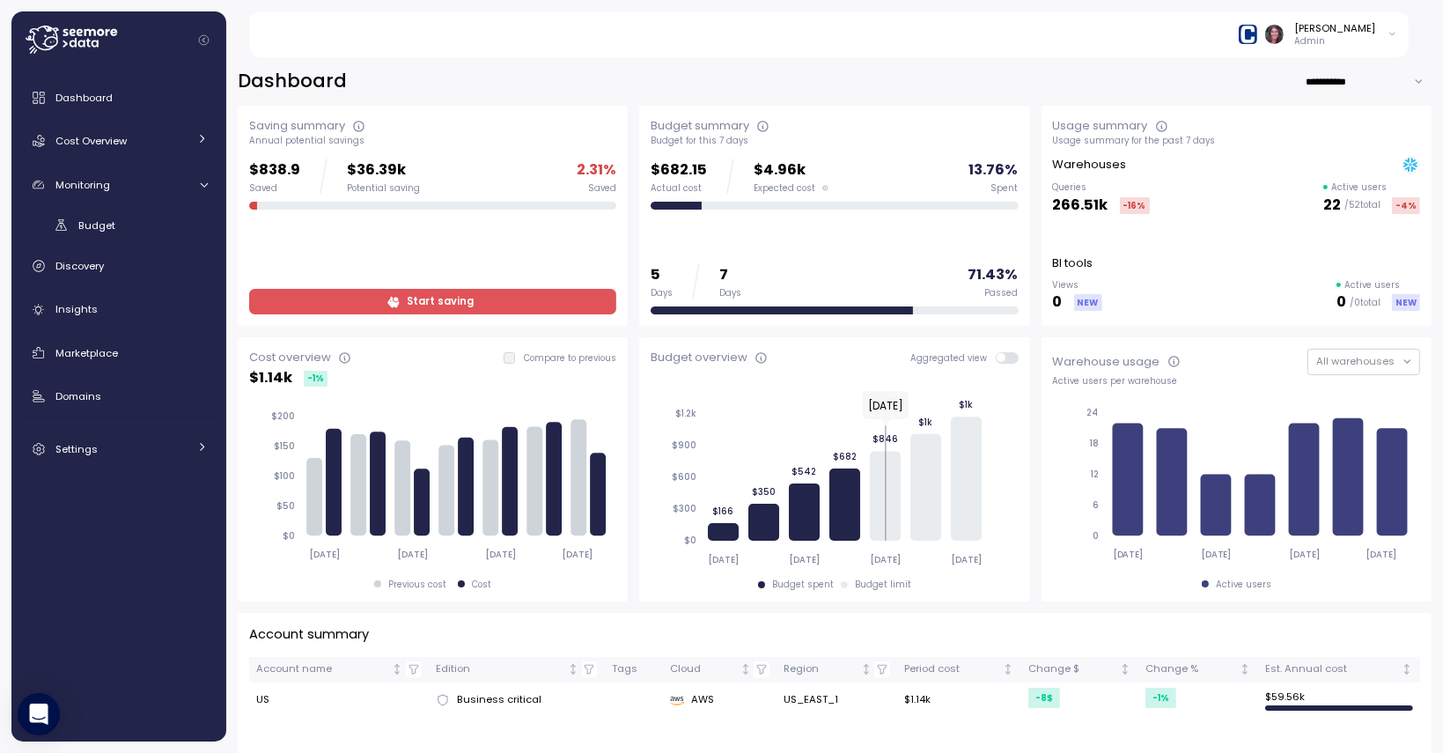
click at [92, 142] on span "Cost Overview" at bounding box center [90, 141] width 71 height 14
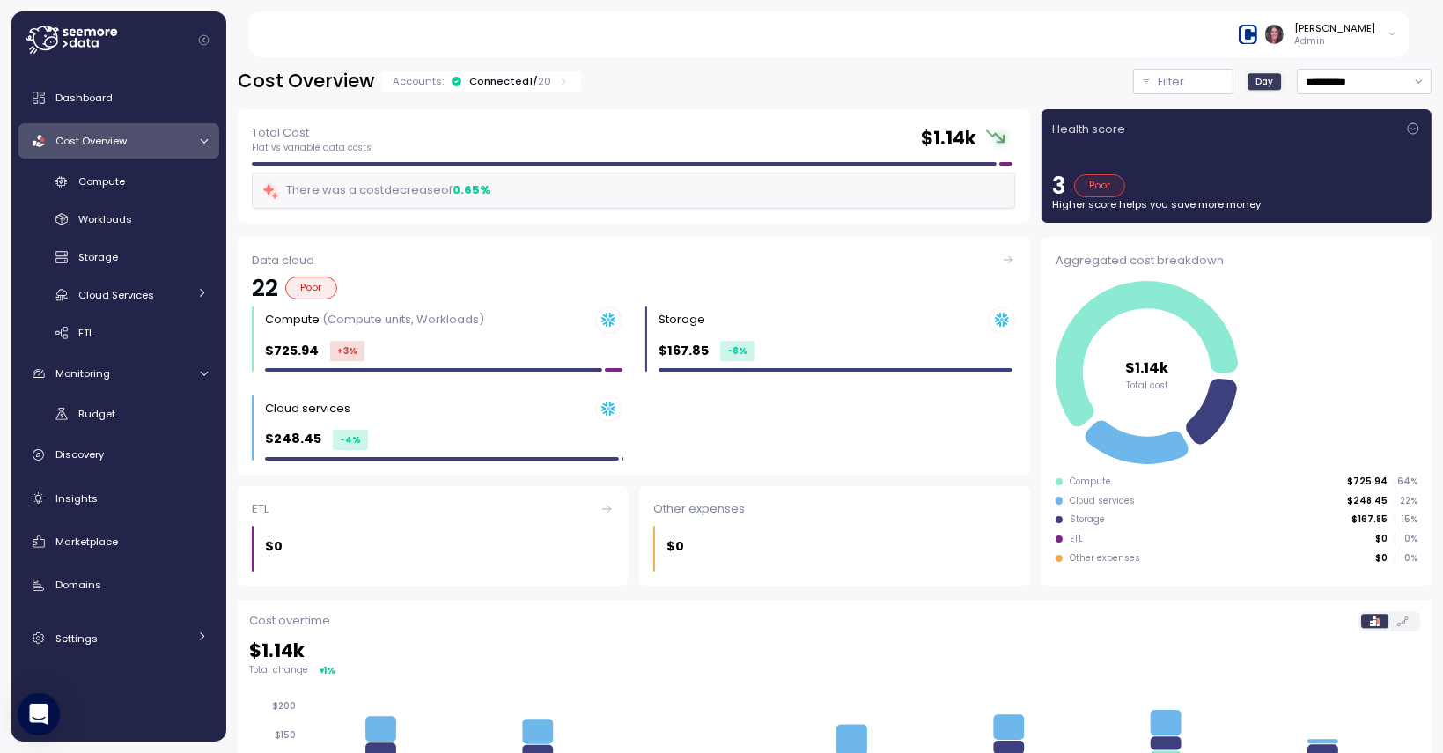
click at [489, 80] on div "Connected 1 / 20" at bounding box center [510, 81] width 82 height 14
